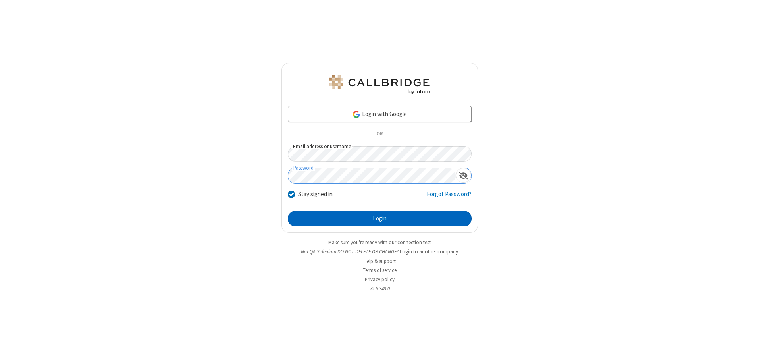
click at [379, 218] on button "Login" at bounding box center [380, 219] width 184 height 16
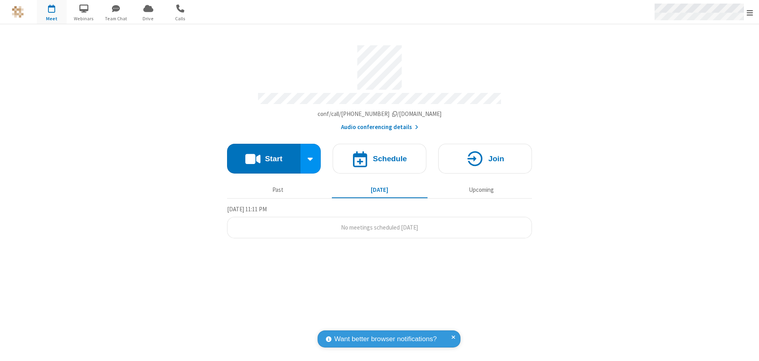
click at [750, 12] on span "Open menu" at bounding box center [750, 13] width 6 height 8
click at [52, 12] on span "button" at bounding box center [52, 8] width 30 height 13
click at [379, 156] on h4 "Schedule" at bounding box center [390, 159] width 34 height 8
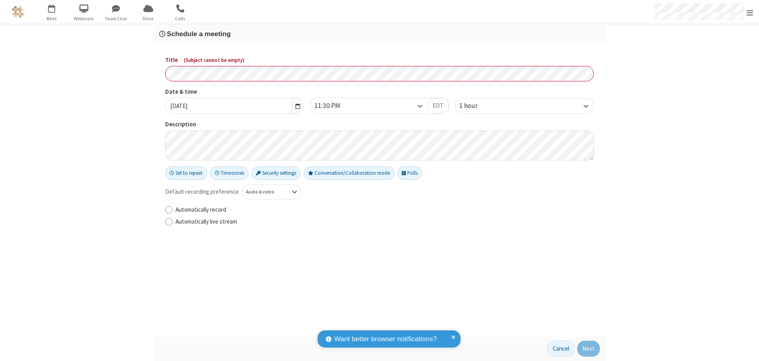
click at [379, 34] on h3 "Schedule a meeting" at bounding box center [379, 34] width 441 height 8
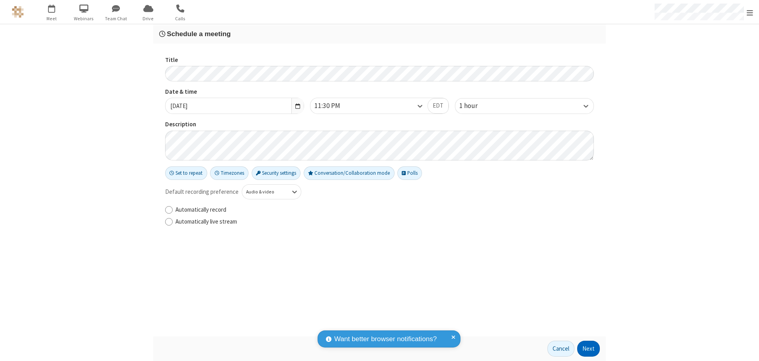
click at [589, 348] on button "Next" at bounding box center [588, 349] width 23 height 16
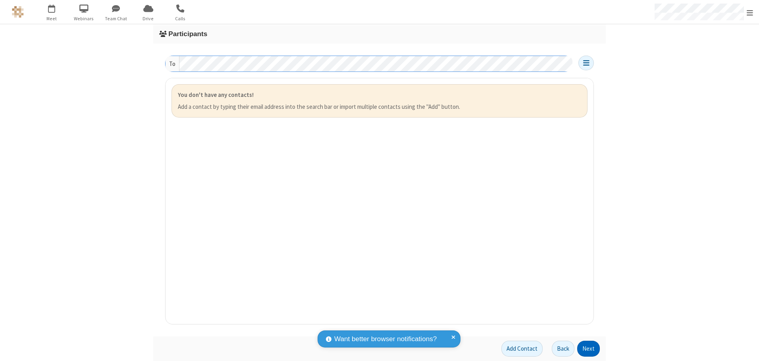
click at [589, 348] on button "Next" at bounding box center [588, 349] width 23 height 16
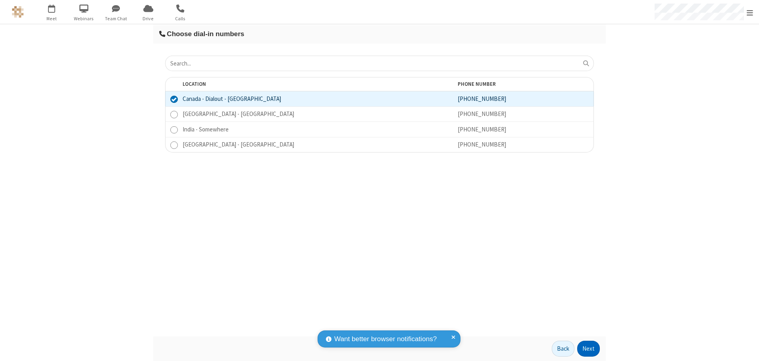
click at [589, 348] on button "Next" at bounding box center [588, 349] width 23 height 16
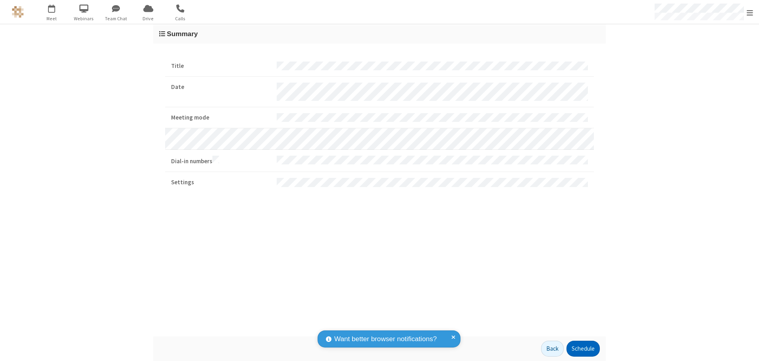
click at [583, 348] on button "Schedule" at bounding box center [582, 349] width 33 height 16
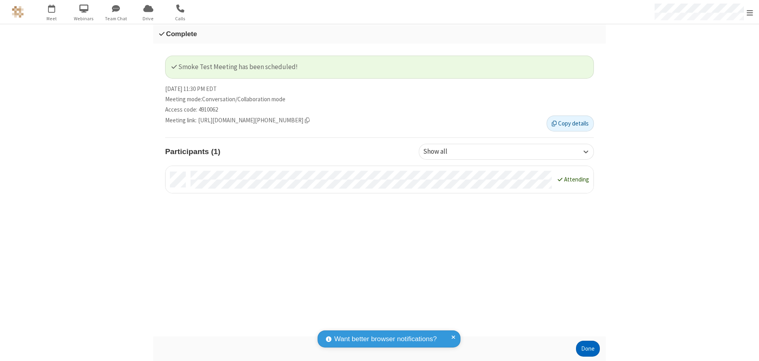
click at [588, 348] on button "Done" at bounding box center [588, 349] width 24 height 16
